Goal: Find specific page/section: Find specific page/section

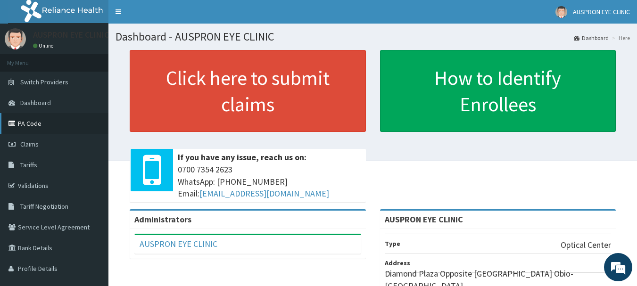
click at [35, 125] on link "PA Code" at bounding box center [54, 123] width 109 height 21
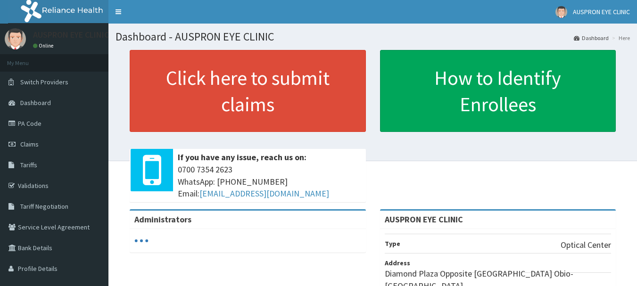
click at [43, 123] on link "PA Code" at bounding box center [54, 123] width 109 height 21
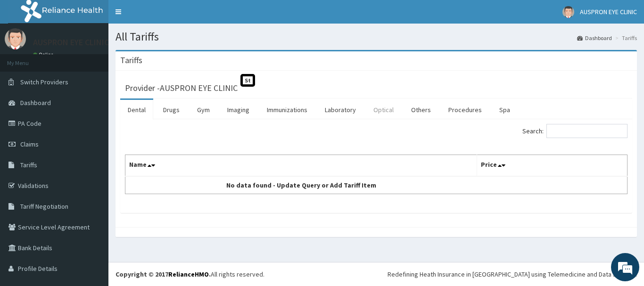
click at [378, 110] on link "Optical" at bounding box center [383, 110] width 35 height 20
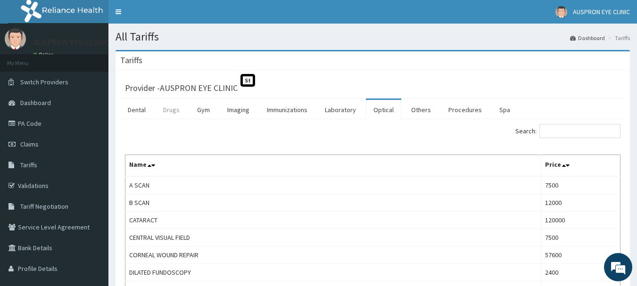
click at [176, 112] on link "Drugs" at bounding box center [172, 110] width 32 height 20
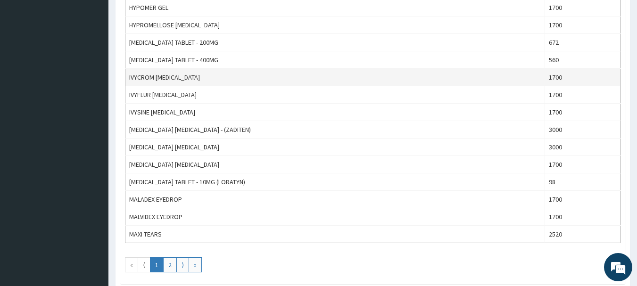
scroll to position [849, 0]
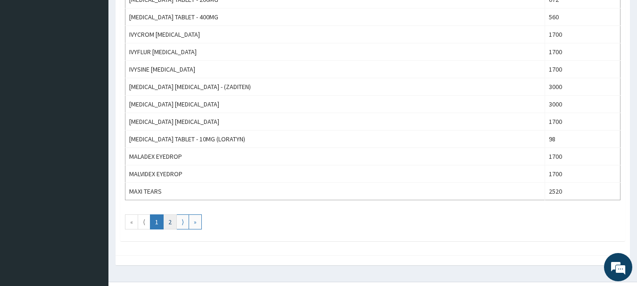
click at [168, 223] on link "2" at bounding box center [170, 222] width 14 height 15
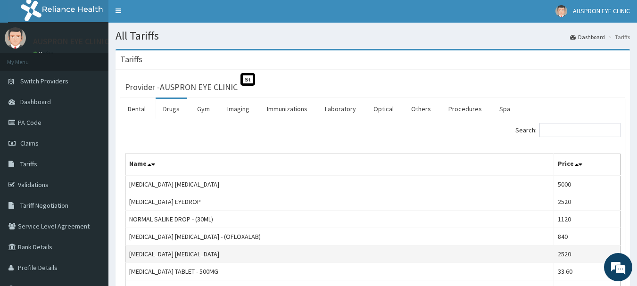
scroll to position [0, 0]
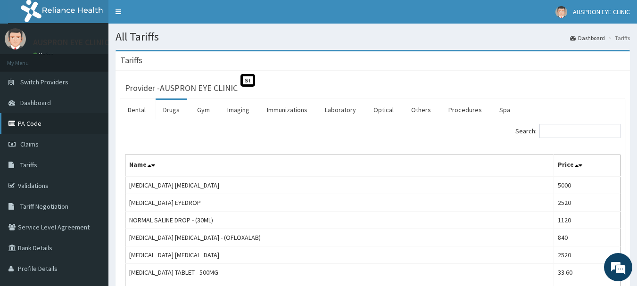
click at [40, 125] on link "PA Code" at bounding box center [54, 123] width 109 height 21
